Goal: Answer question/provide support: Answer question/provide support

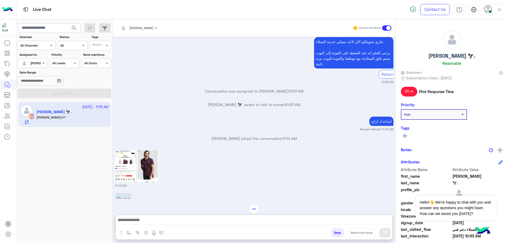
scroll to position [591, 0]
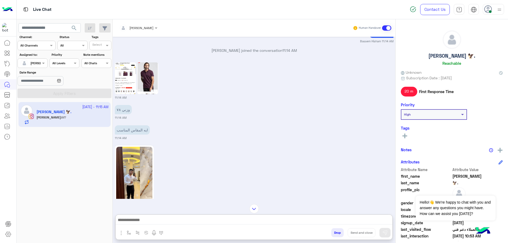
click at [442, 51] on div "[PERSON_NAME] 🦅. Reachable" at bounding box center [452, 48] width 102 height 37
click at [442, 54] on div "[PERSON_NAME] 🦅. Reachable" at bounding box center [452, 48] width 102 height 37
click at [442, 54] on h5 "[PERSON_NAME] 🦅." at bounding box center [451, 56] width 47 height 6
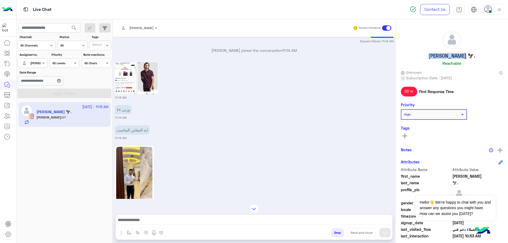
copy h5 "[PERSON_NAME]"
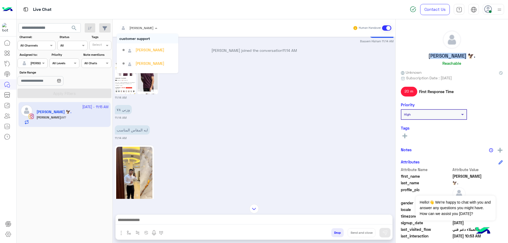
click at [143, 25] on input "text" at bounding box center [131, 27] width 25 height 5
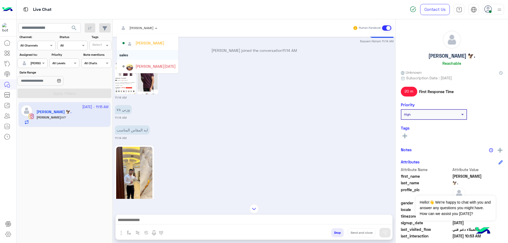
scroll to position [47, 0]
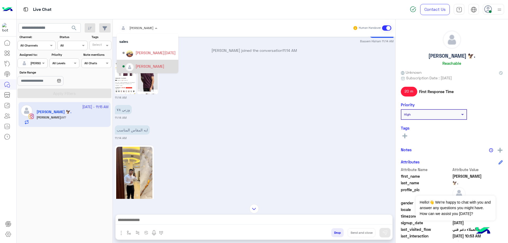
click at [148, 65] on div "[PERSON_NAME]" at bounding box center [149, 66] width 29 height 6
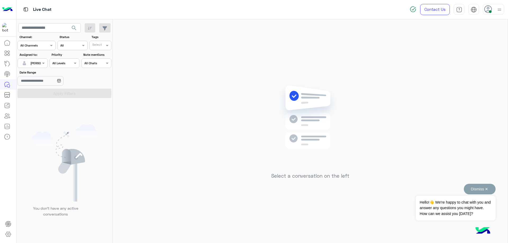
click at [475, 190] on button "Dismiss ✕" at bounding box center [480, 189] width 32 height 11
